Goal: Transaction & Acquisition: Purchase product/service

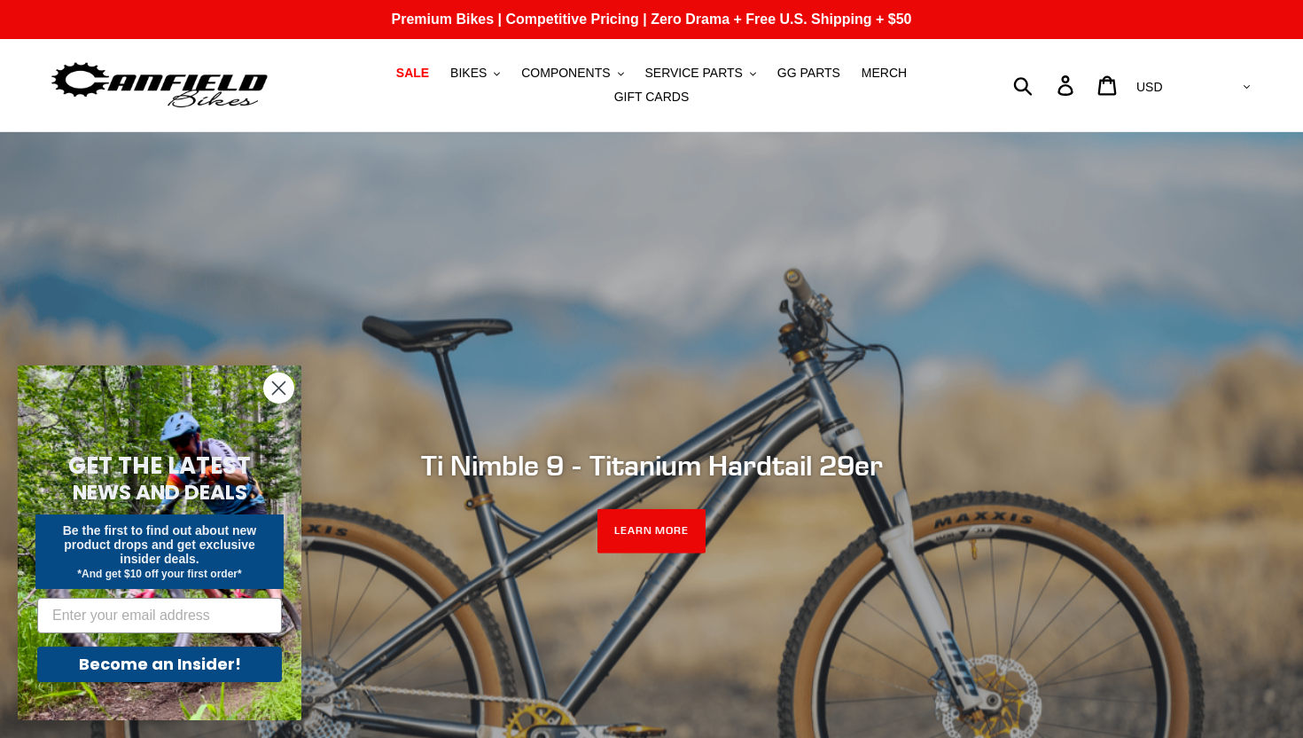
scroll to position [160, 0]
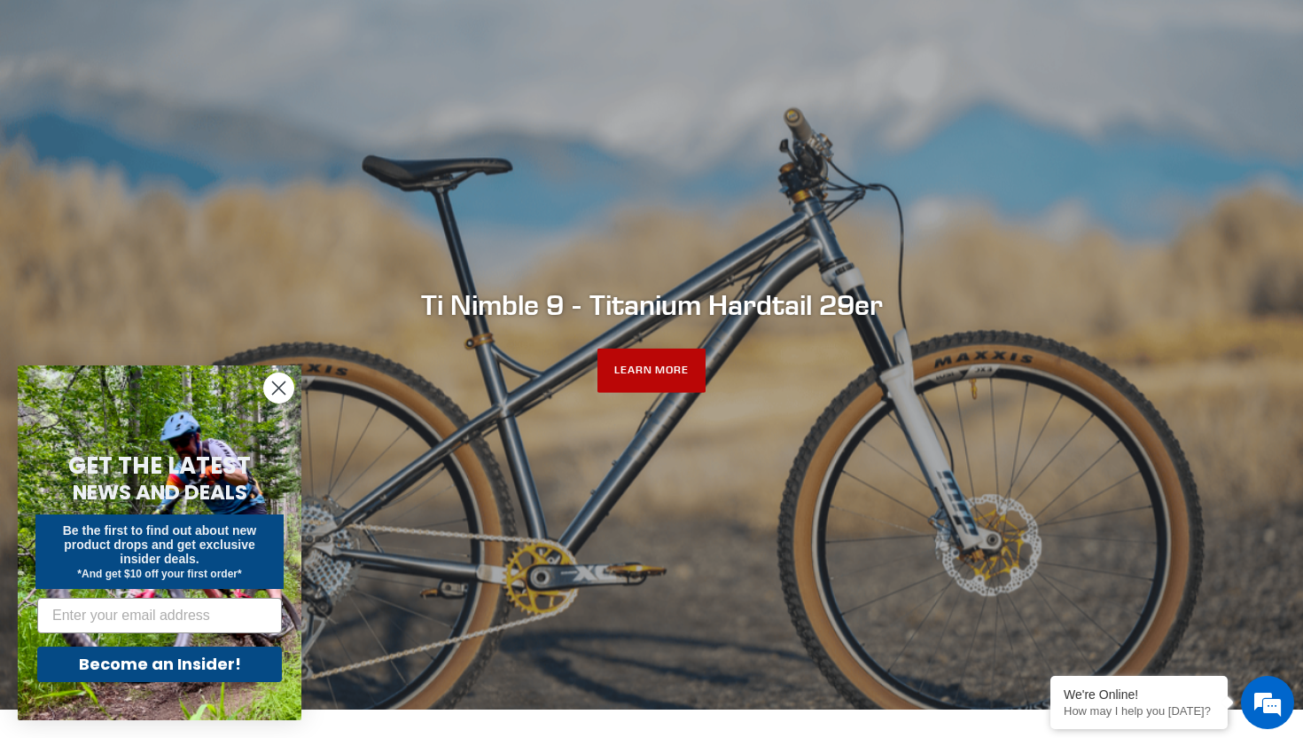
click at [679, 372] on link "LEARN MORE" at bounding box center [652, 370] width 109 height 44
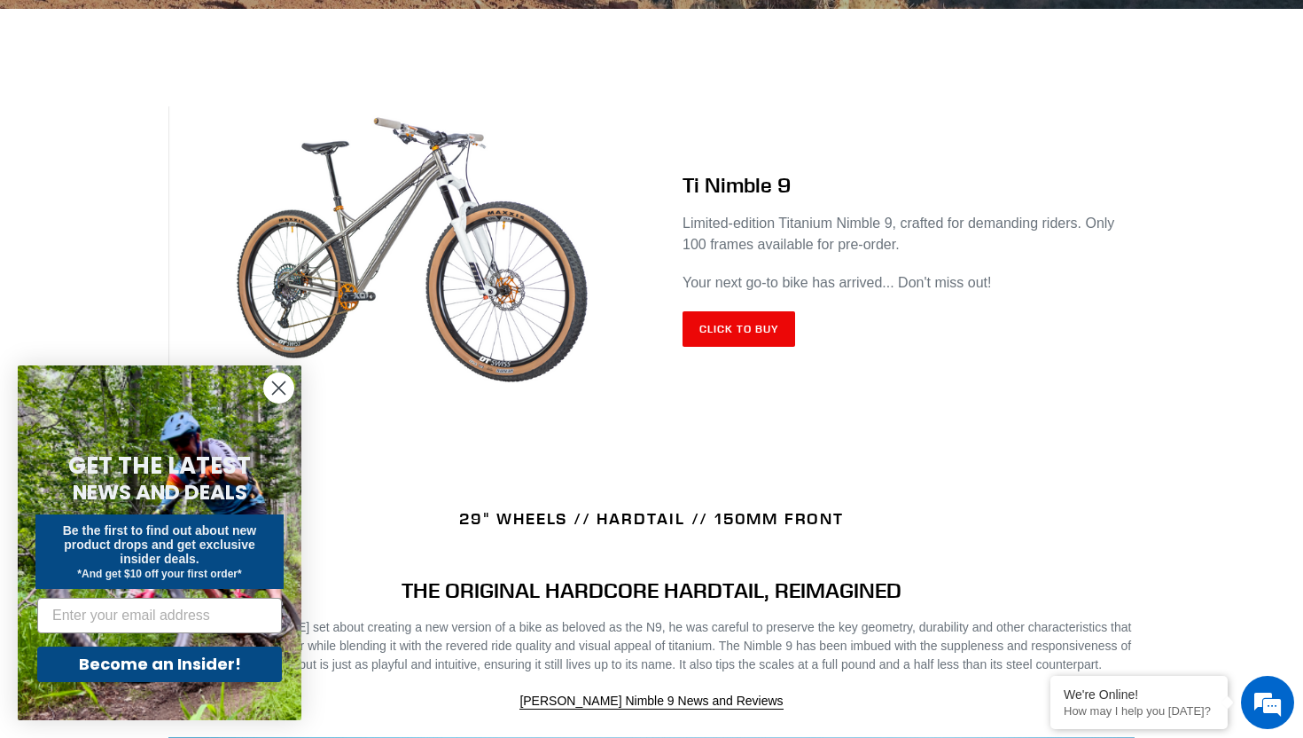
scroll to position [701, 0]
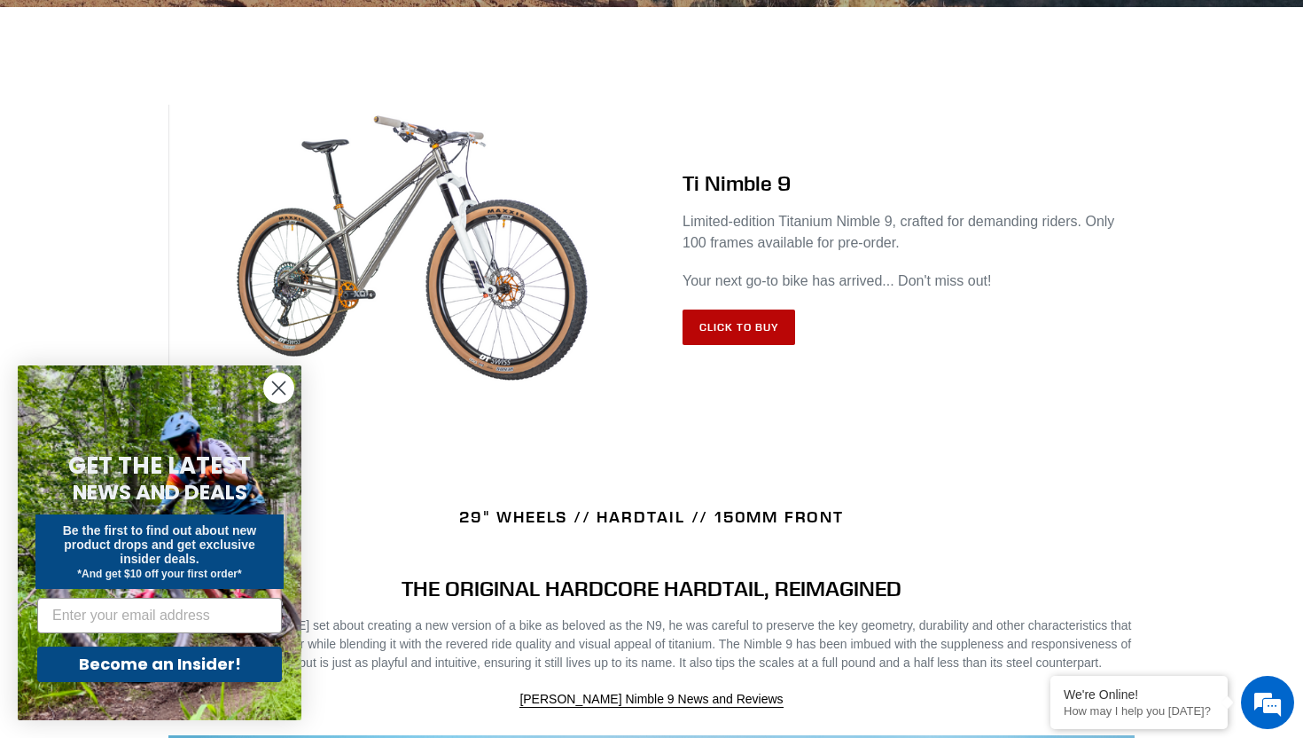
click at [751, 338] on link "Click to Buy" at bounding box center [739, 326] width 113 height 35
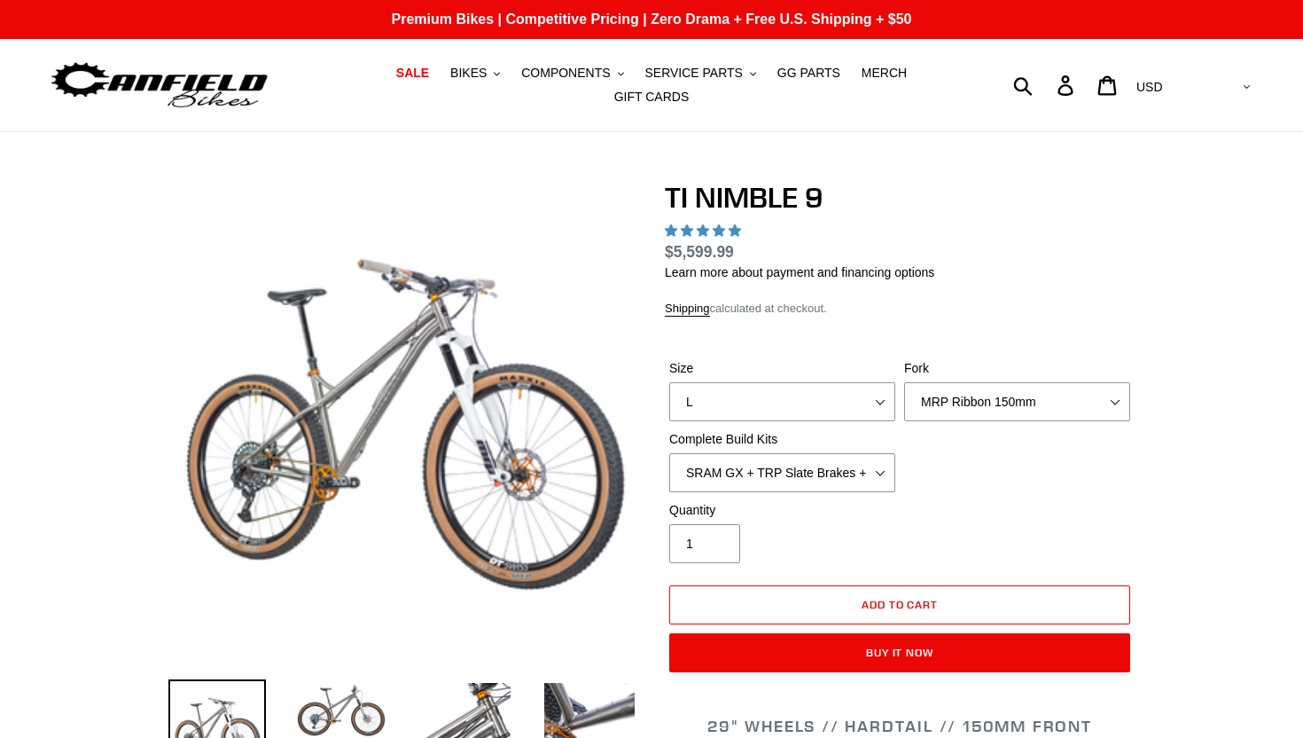
select select "highest-rating"
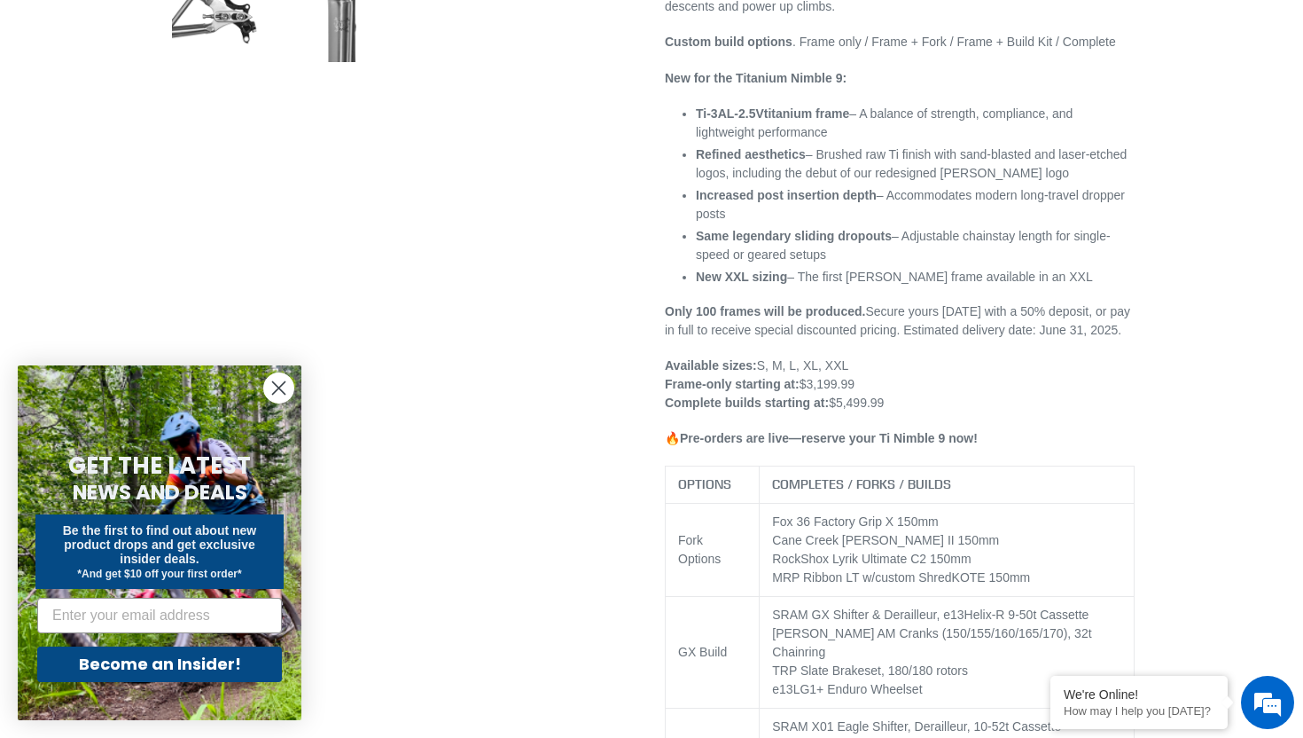
scroll to position [1023, 0]
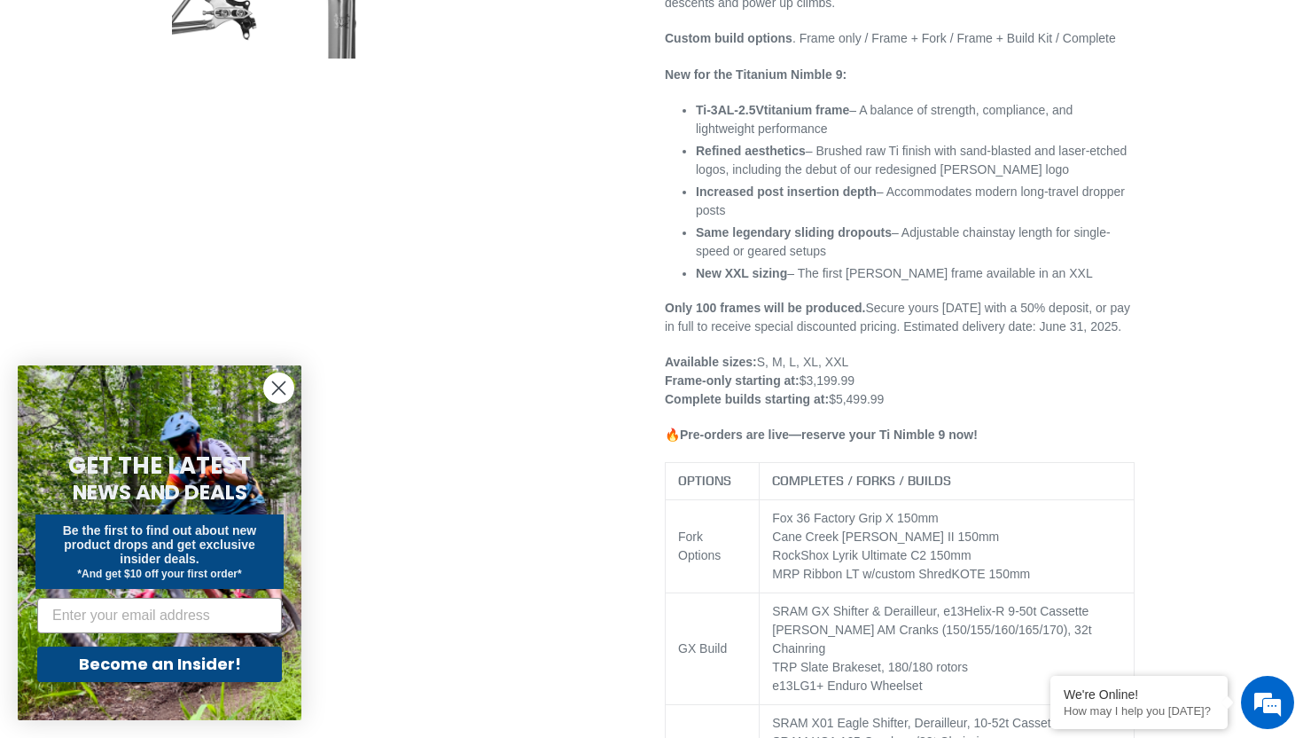
click at [281, 393] on circle "Close dialog" at bounding box center [278, 387] width 29 height 29
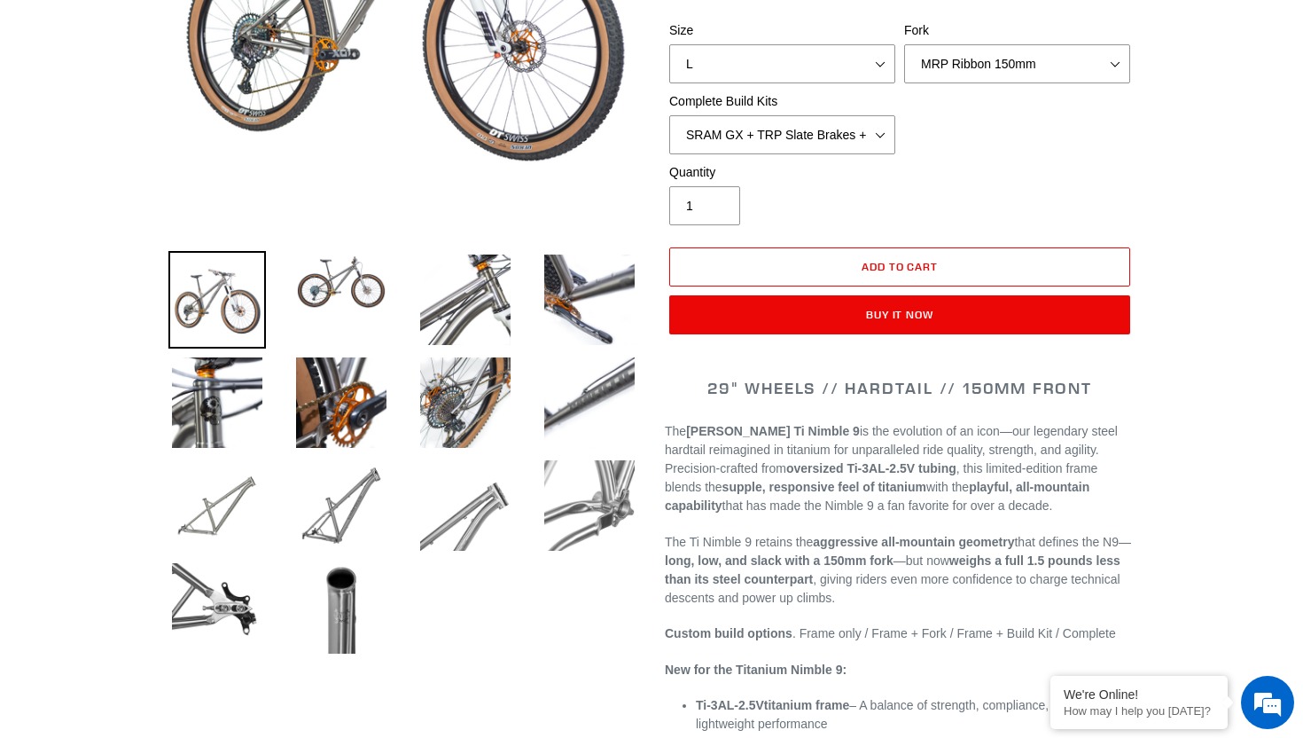
scroll to position [387, 0]
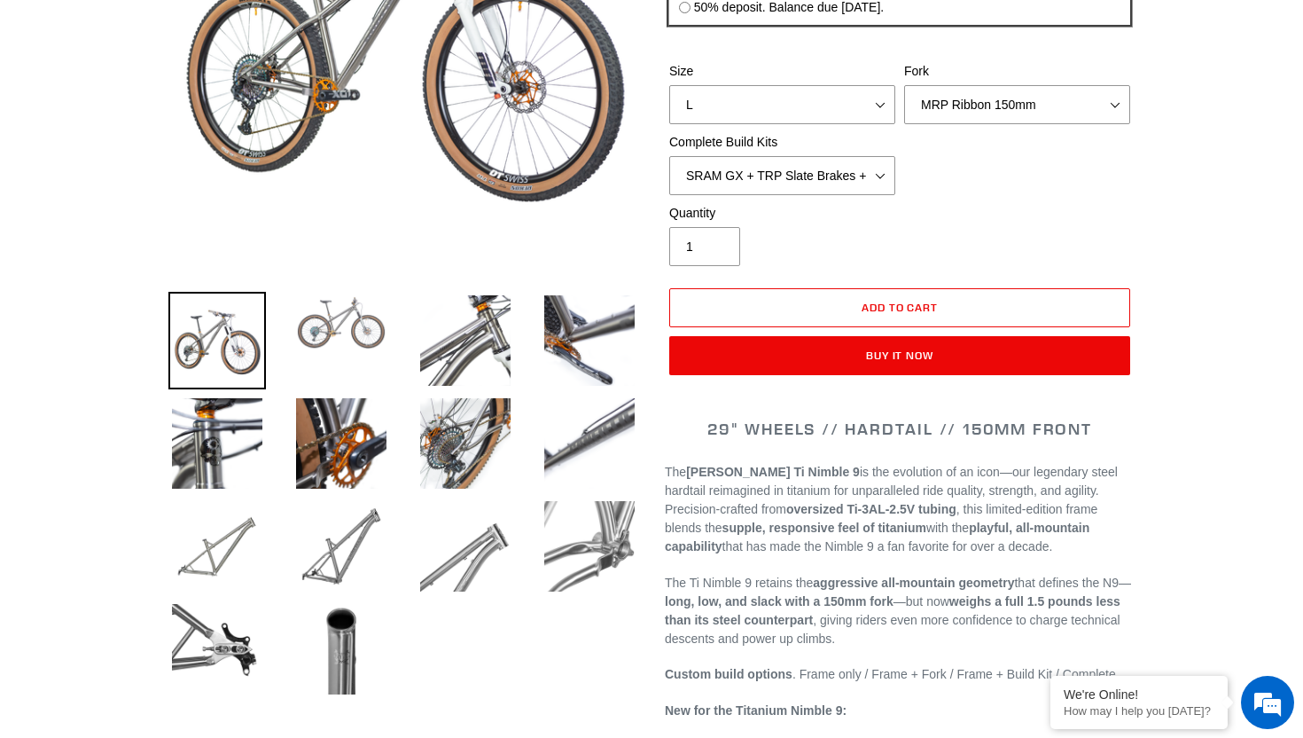
click at [357, 321] on img at bounding box center [342, 323] width 98 height 62
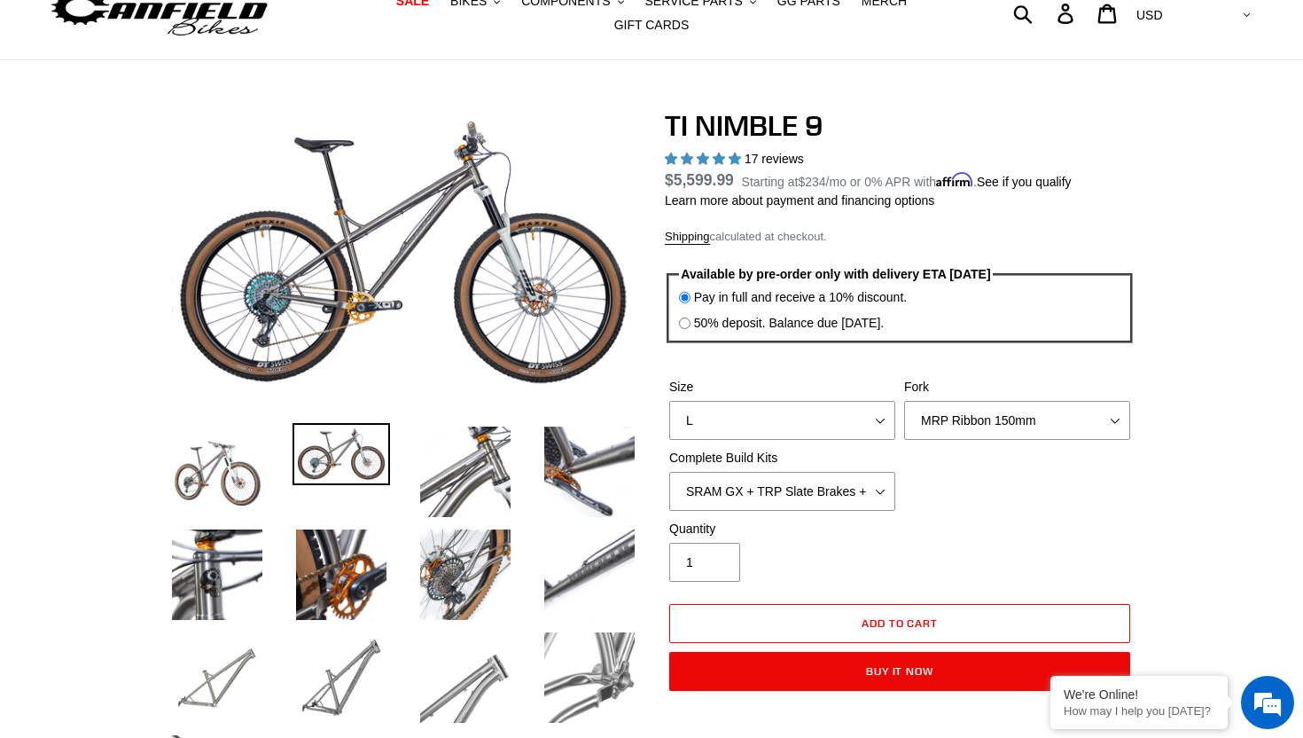
scroll to position [0, 0]
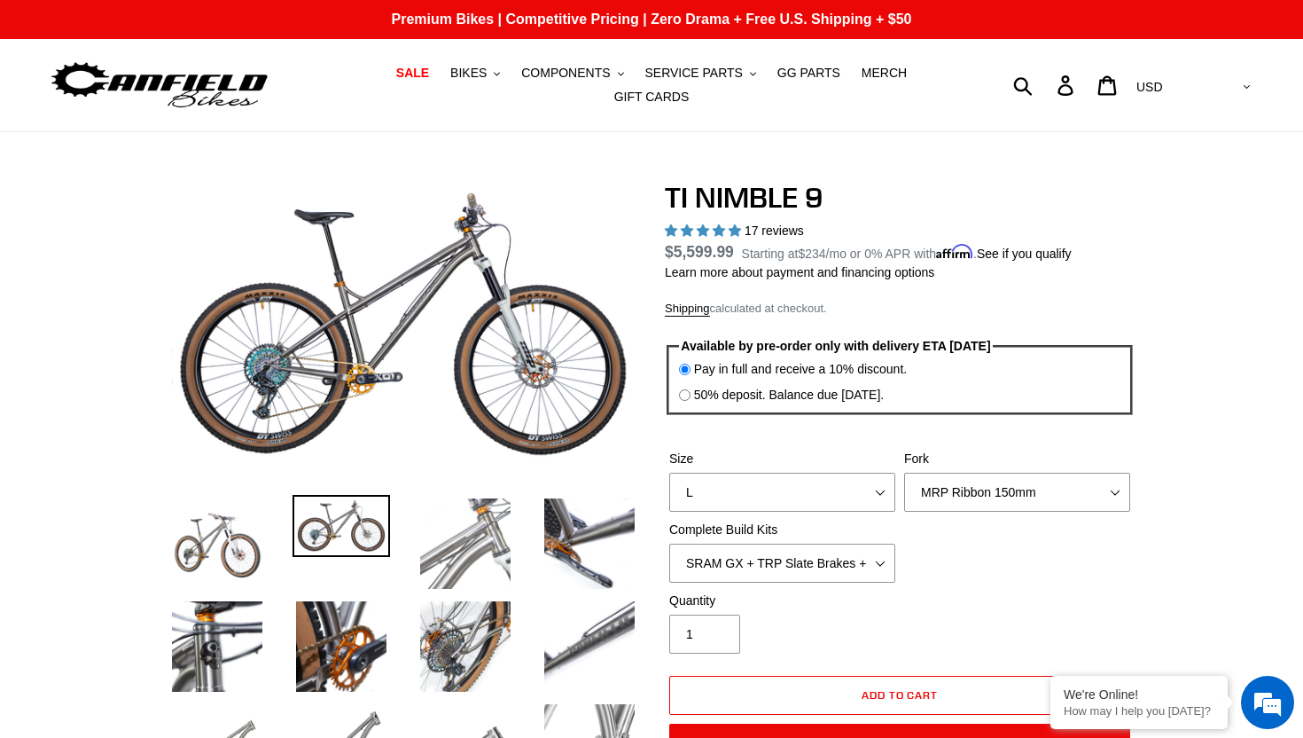
click at [464, 557] on img at bounding box center [466, 544] width 98 height 98
